Goal: Task Accomplishment & Management: Manage account settings

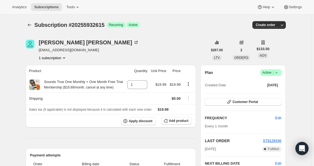
click at [279, 73] on icon at bounding box center [276, 72] width 5 height 5
click at [276, 90] on span "Cancel subscription" at bounding box center [272, 92] width 31 height 5
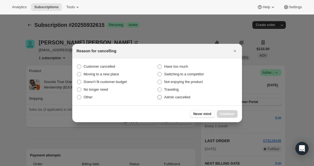
click at [188, 97] on span "Admin cancelled" at bounding box center [177, 97] width 26 height 4
click at [158, 95] on input "Admin cancelled" at bounding box center [157, 95] width 0 height 0
radio input "true"
click at [221, 108] on div "Never mind Continue" at bounding box center [157, 113] width 170 height 17
click at [225, 110] on button "Continue" at bounding box center [227, 114] width 21 height 8
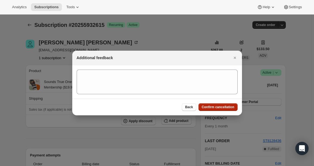
click at [225, 107] on span "Confirm cancellation" at bounding box center [218, 107] width 33 height 4
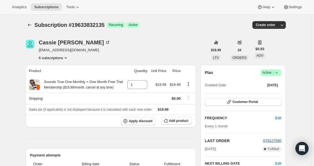
click at [60, 56] on button "6 subscriptions" at bounding box center [54, 57] width 30 height 5
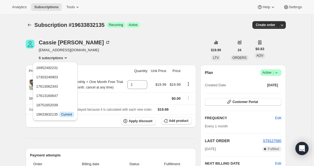
click at [275, 74] on icon at bounding box center [276, 72] width 5 height 5
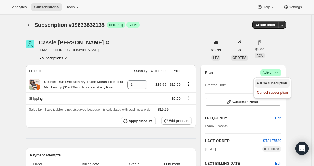
click at [276, 83] on span "Pause subscription" at bounding box center [272, 83] width 30 height 4
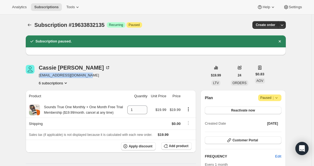
drag, startPoint x: 97, startPoint y: 75, endPoint x: 41, endPoint y: 77, distance: 55.5
click at [41, 77] on div "Cassie Johnson cassiejohnson23@gmail.com 6 subscriptions" at bounding box center [117, 75] width 182 height 21
click at [46, 77] on span "cassiejohnson23@gmail.com" at bounding box center [75, 74] width 72 height 5
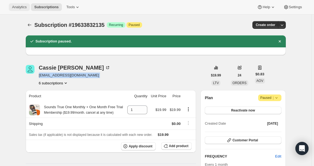
click at [24, 8] on span "Analytics" at bounding box center [19, 7] width 14 height 4
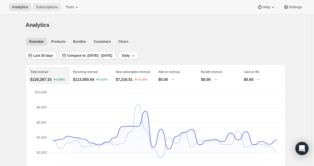
click at [42, 9] on span "Subscriptions" at bounding box center [47, 7] width 22 height 4
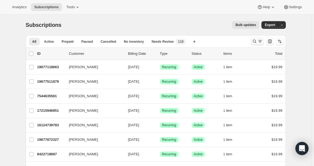
click at [262, 42] on icon "Search and filter results" at bounding box center [259, 41] width 5 height 5
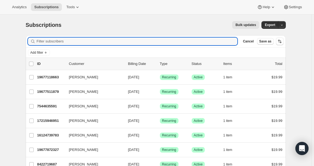
paste input "cassiejohnson23@gmail.com"
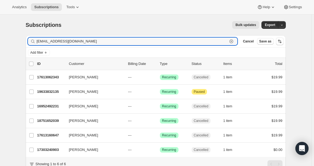
type input "cassiejohnson23@gmail.com"
